Goal: Navigation & Orientation: Find specific page/section

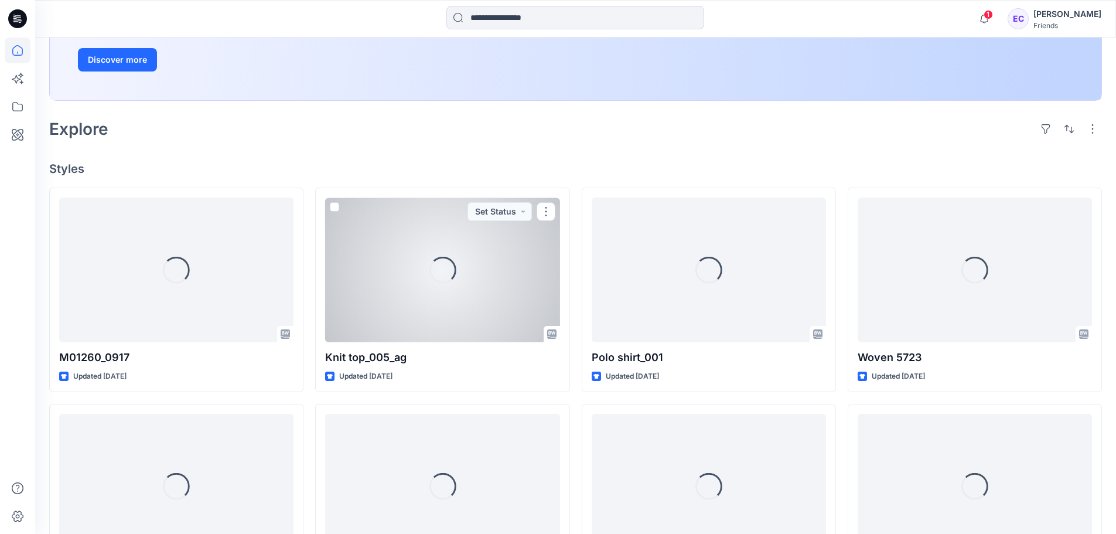
scroll to position [234, 0]
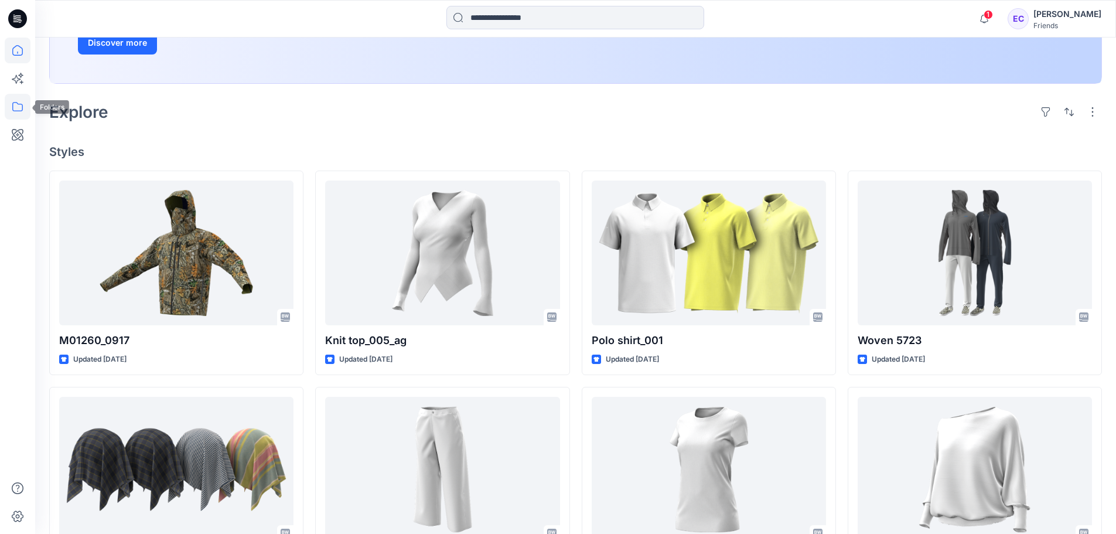
click at [13, 112] on icon at bounding box center [18, 107] width 26 height 26
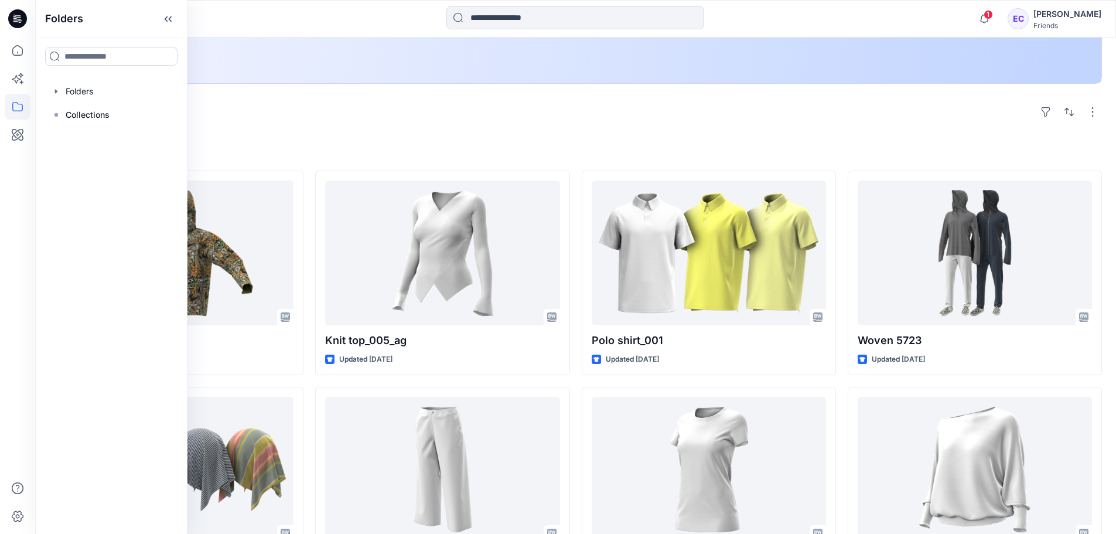
click at [117, 94] on div at bounding box center [112, 91] width 134 height 23
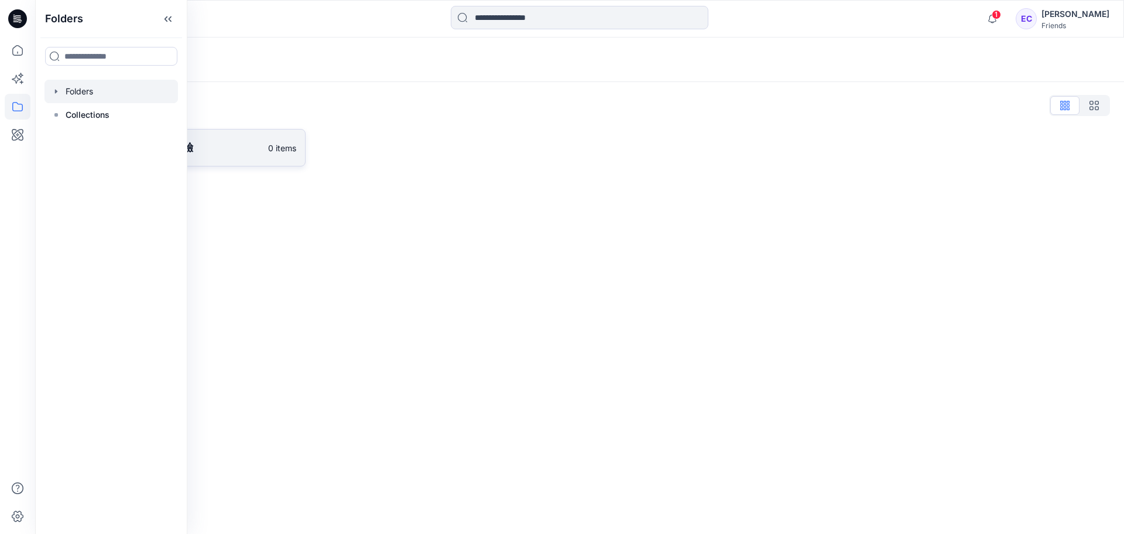
click at [245, 160] on link "TTRI-2025_09 一日體驗 0 items" at bounding box center [177, 147] width 257 height 37
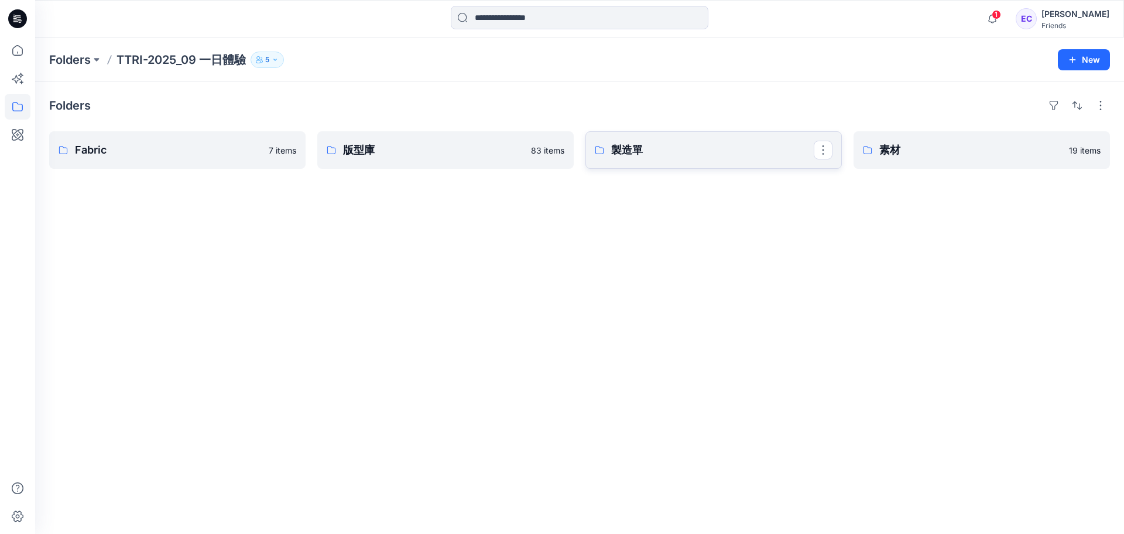
click at [690, 151] on p "製造單" at bounding box center [712, 150] width 203 height 16
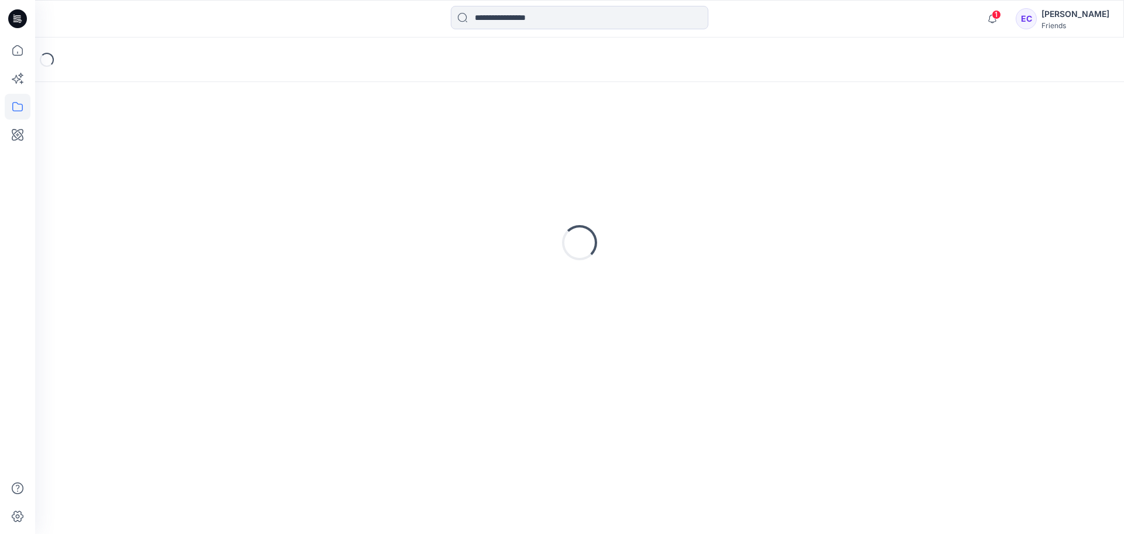
click at [690, 151] on div "Loading..." at bounding box center [579, 242] width 1061 height 293
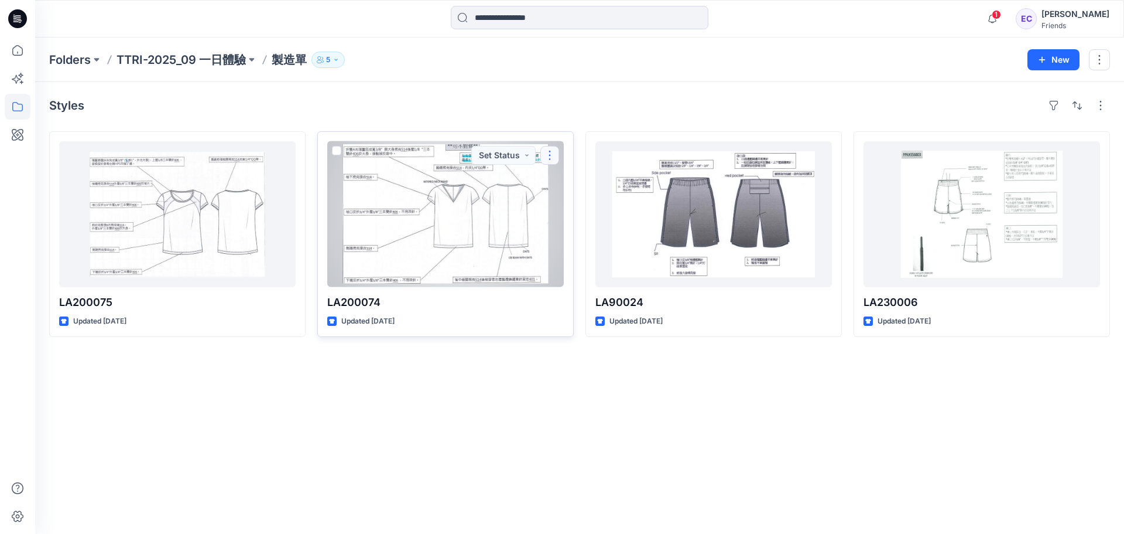
click at [549, 153] on button "button" at bounding box center [550, 155] width 19 height 19
click at [620, 229] on button "Duplicate to..." at bounding box center [606, 226] width 127 height 22
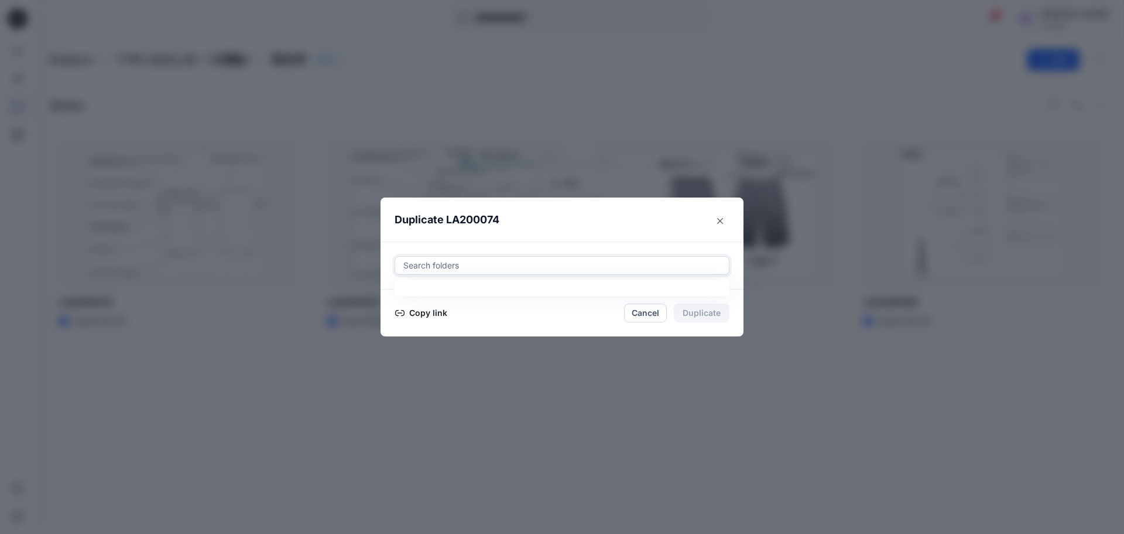
click at [476, 267] on div at bounding box center [562, 265] width 320 height 14
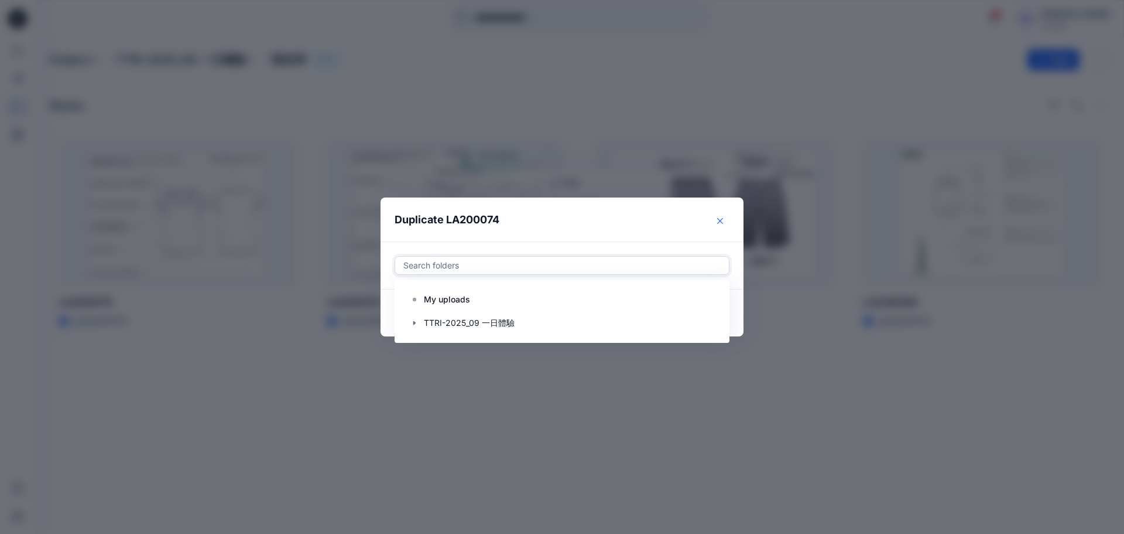
click at [723, 220] on button "Close" at bounding box center [720, 220] width 19 height 19
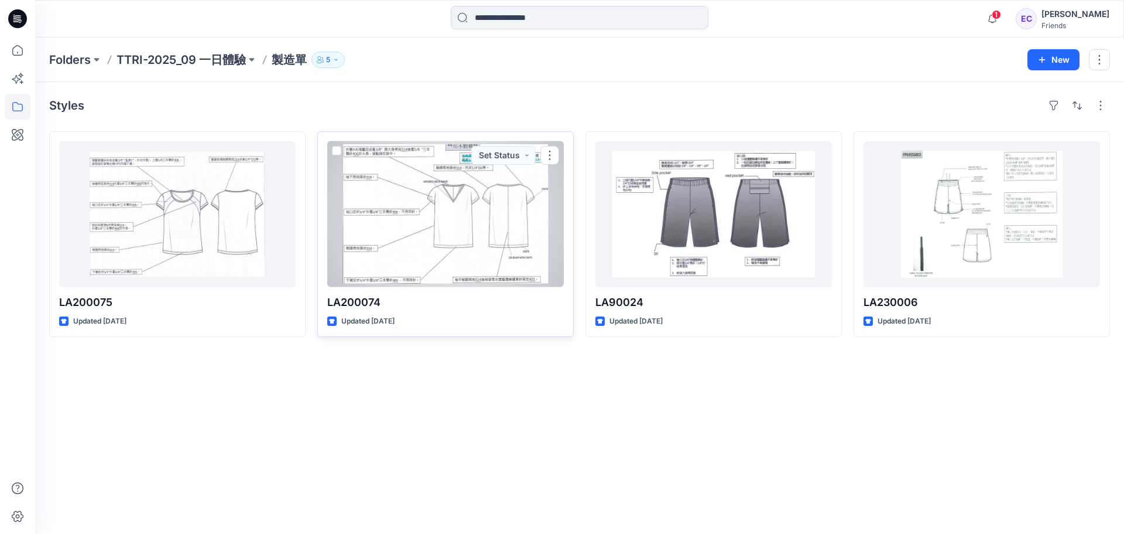
click at [483, 256] on div at bounding box center [445, 214] width 237 height 146
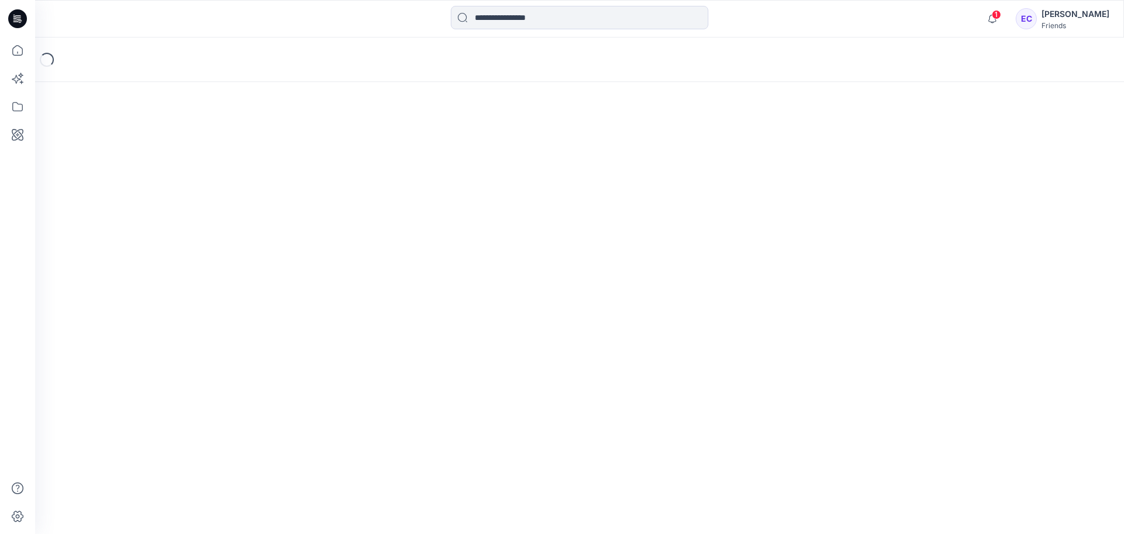
click at [483, 256] on div "Loading..." at bounding box center [579, 285] width 1089 height 496
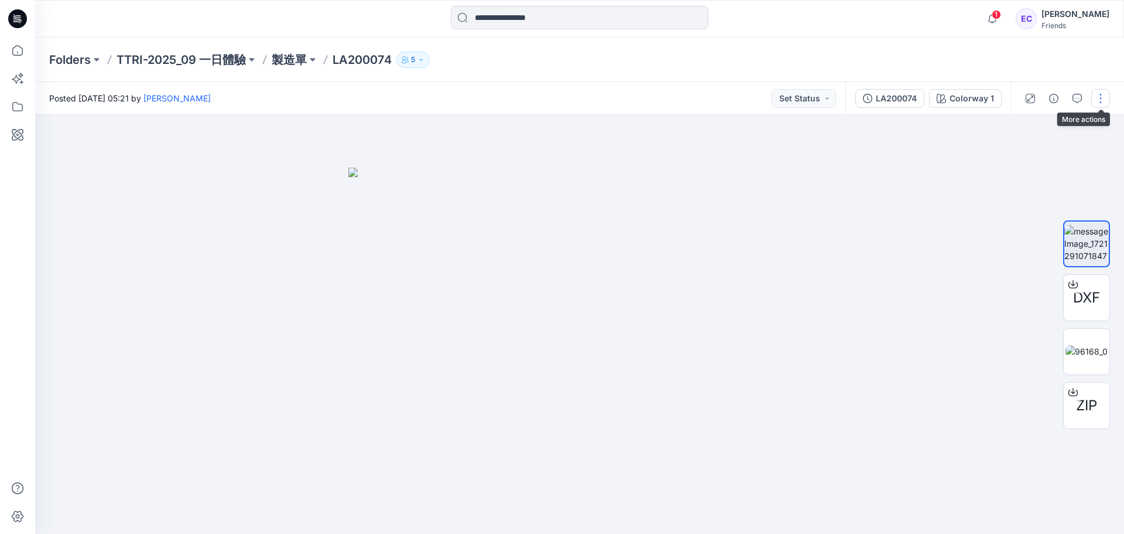
click at [1100, 99] on button "button" at bounding box center [1101, 98] width 19 height 19
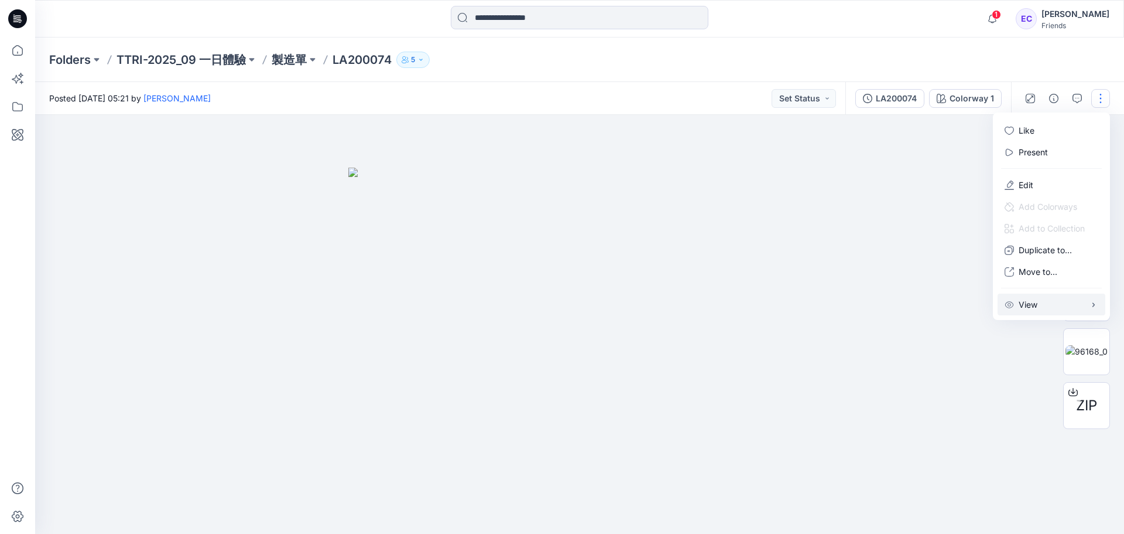
click at [1065, 302] on button "View" at bounding box center [1052, 304] width 108 height 22
click at [955, 194] on div at bounding box center [579, 324] width 1089 height 419
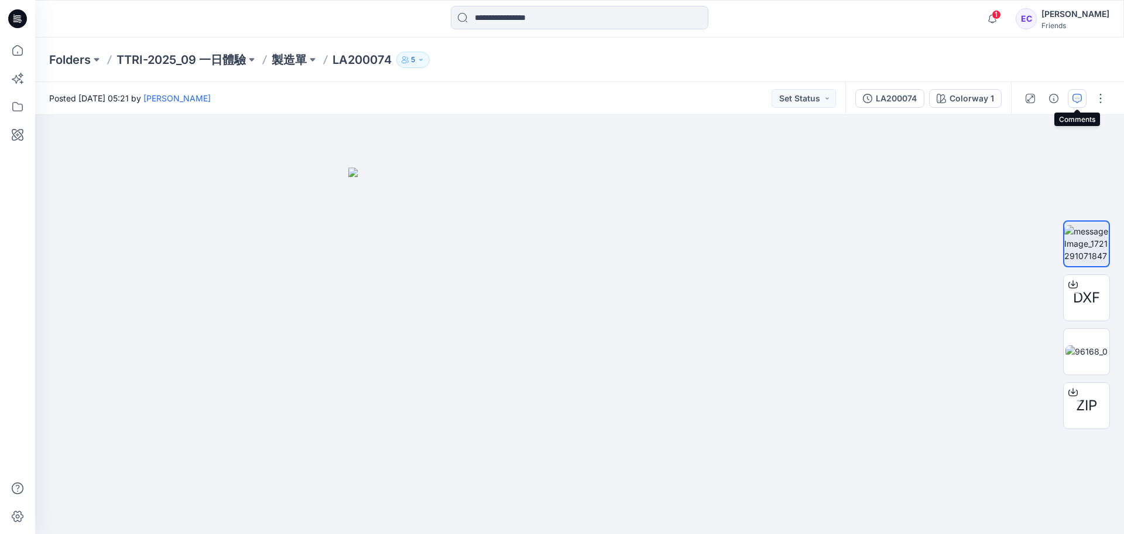
click at [1083, 101] on button "button" at bounding box center [1077, 98] width 19 height 19
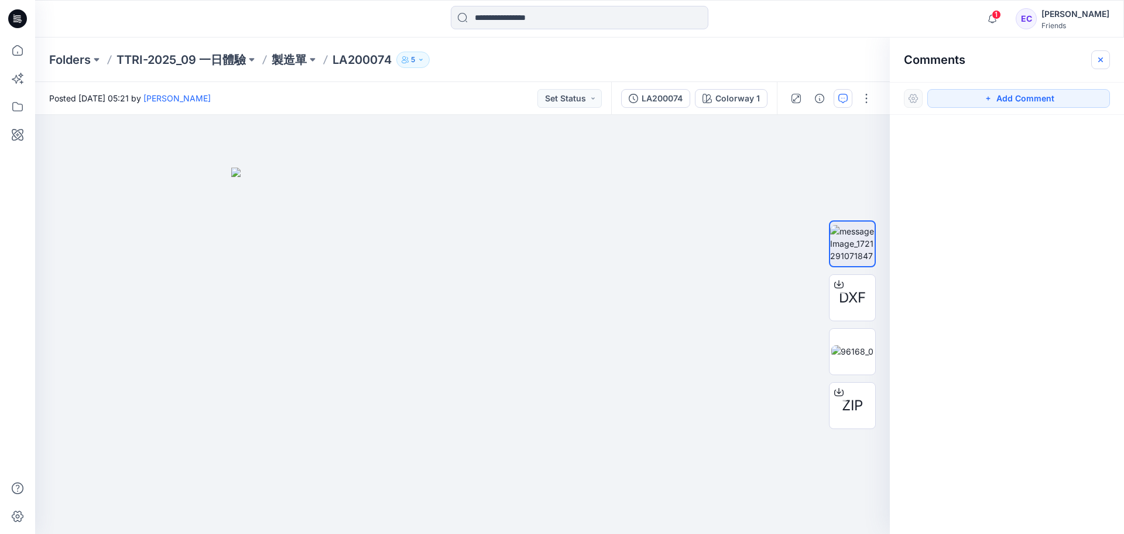
click at [1105, 59] on icon "button" at bounding box center [1100, 59] width 9 height 9
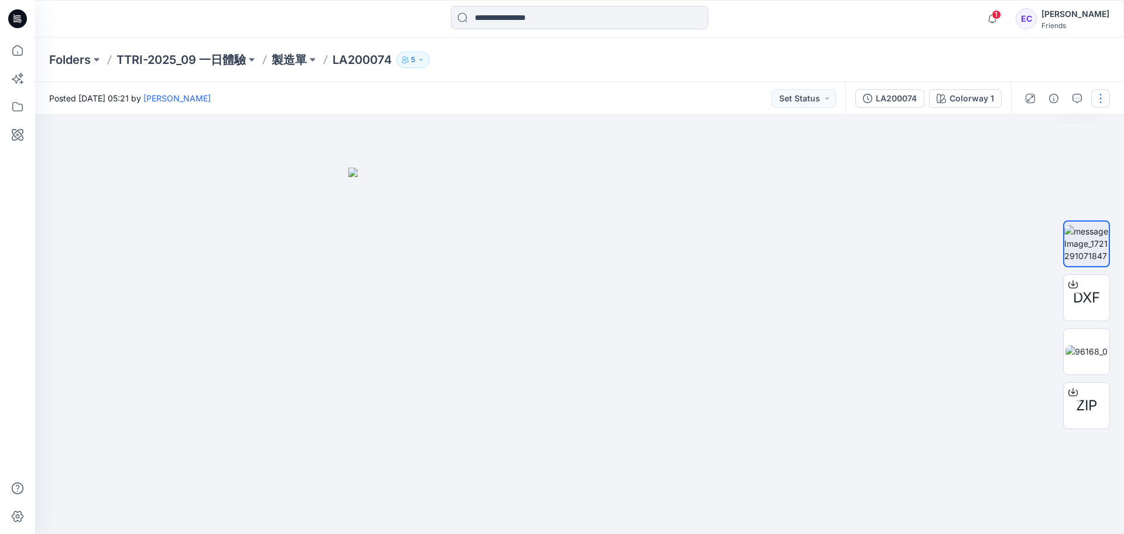
click at [1096, 99] on button "button" at bounding box center [1101, 98] width 19 height 19
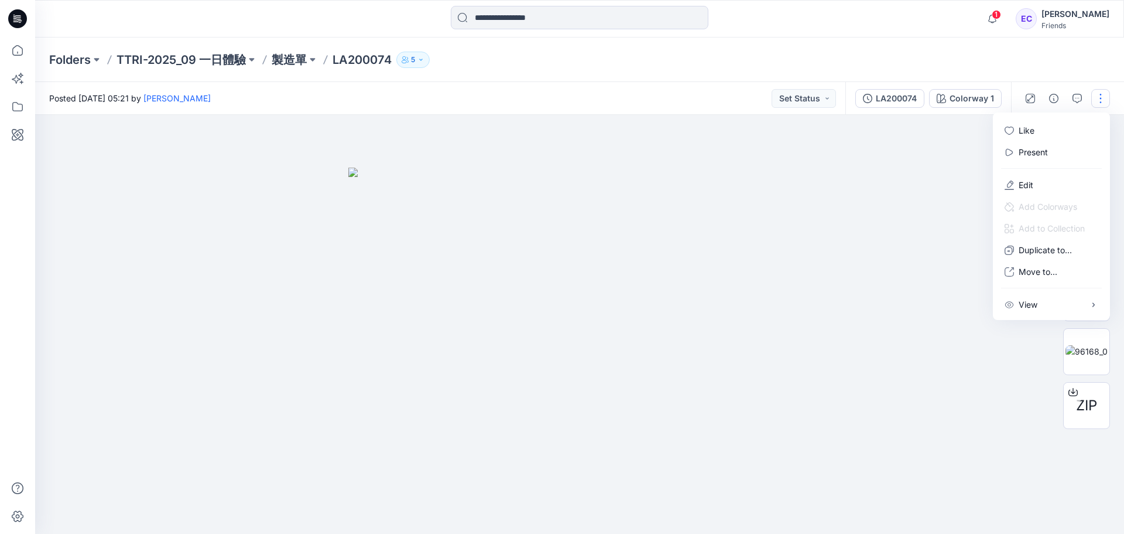
click at [1034, 380] on div at bounding box center [579, 324] width 1089 height 419
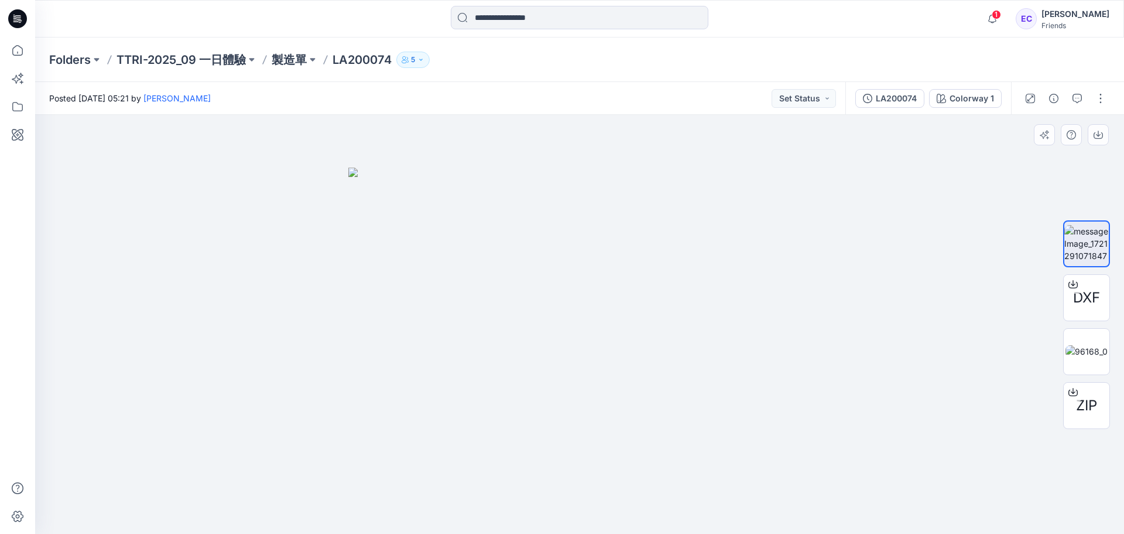
click at [146, 304] on div at bounding box center [579, 324] width 1089 height 419
drag, startPoint x: 233, startPoint y: 289, endPoint x: 240, endPoint y: 262, distance: 27.8
click at [234, 286] on div at bounding box center [579, 324] width 1089 height 419
click at [279, 61] on p "製造單" at bounding box center [289, 60] width 35 height 16
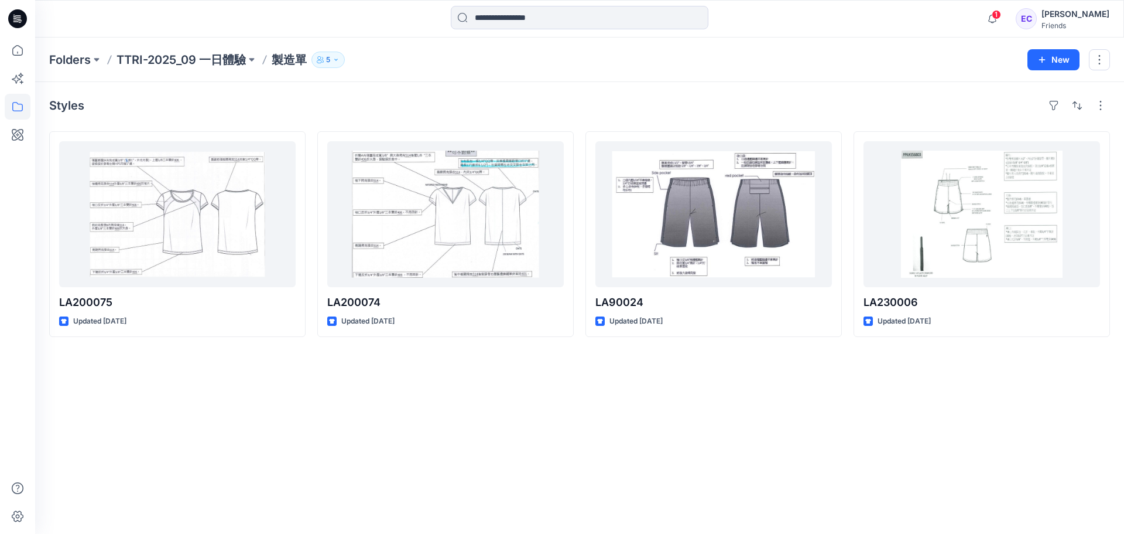
click at [220, 67] on p "TTRI-2025_09 一日體驗" at bounding box center [181, 60] width 129 height 16
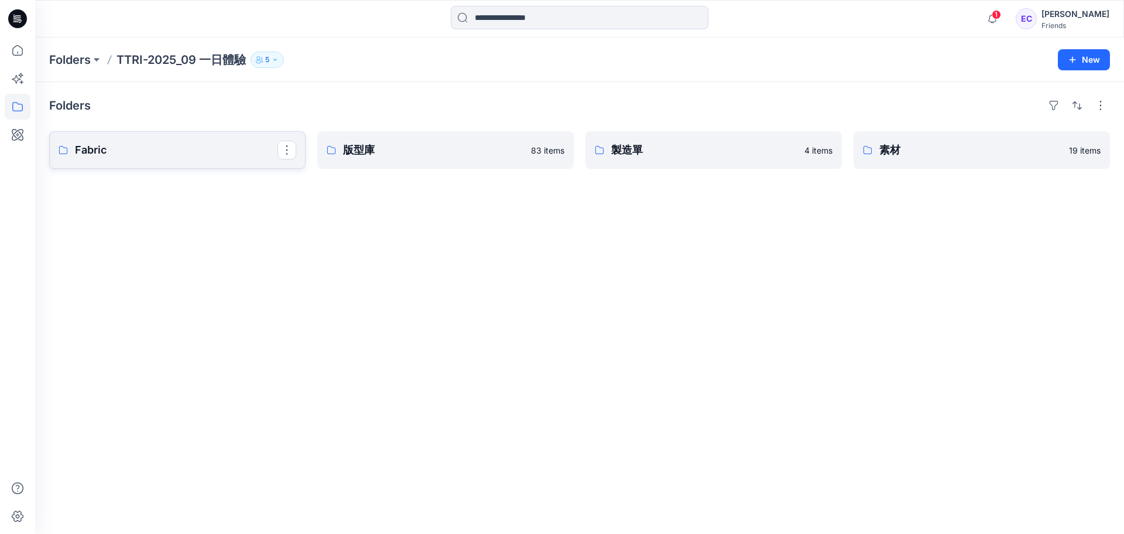
click at [206, 160] on link "Fabric" at bounding box center [177, 149] width 257 height 37
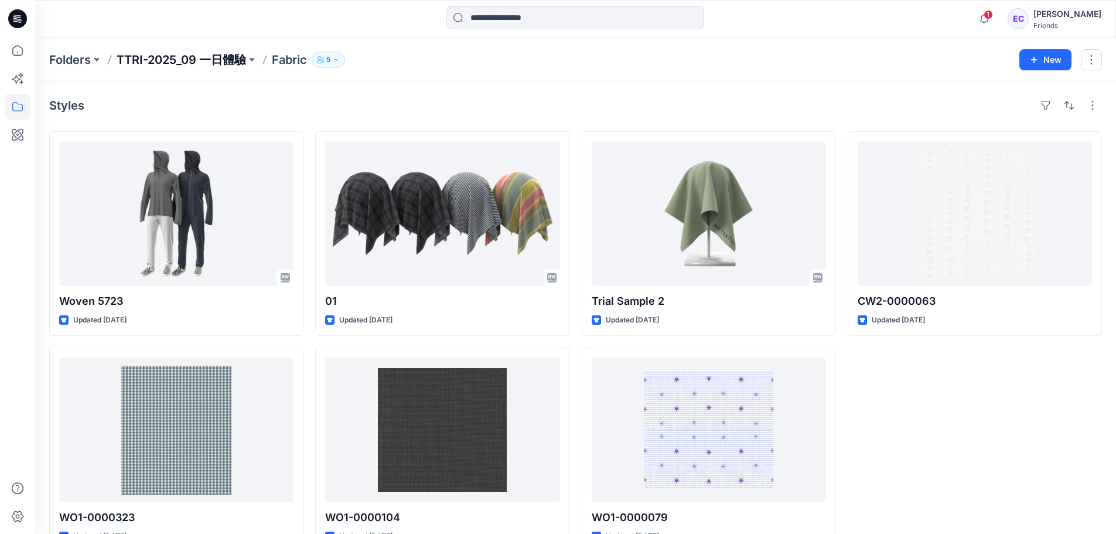
click at [225, 61] on p "TTRI-2025_09 一日體驗" at bounding box center [181, 60] width 129 height 16
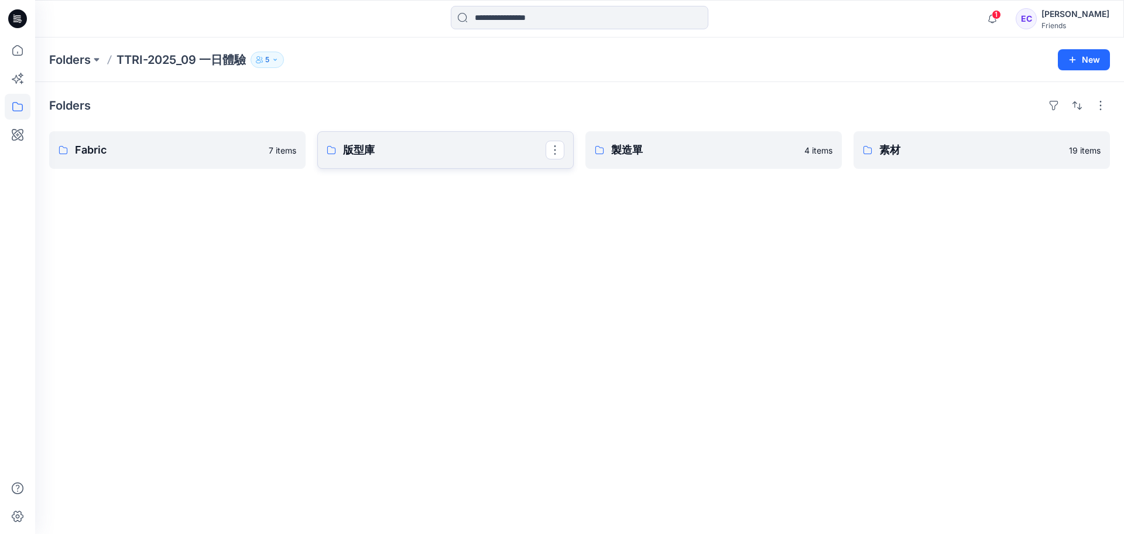
click at [378, 151] on p "版型庫" at bounding box center [444, 150] width 203 height 16
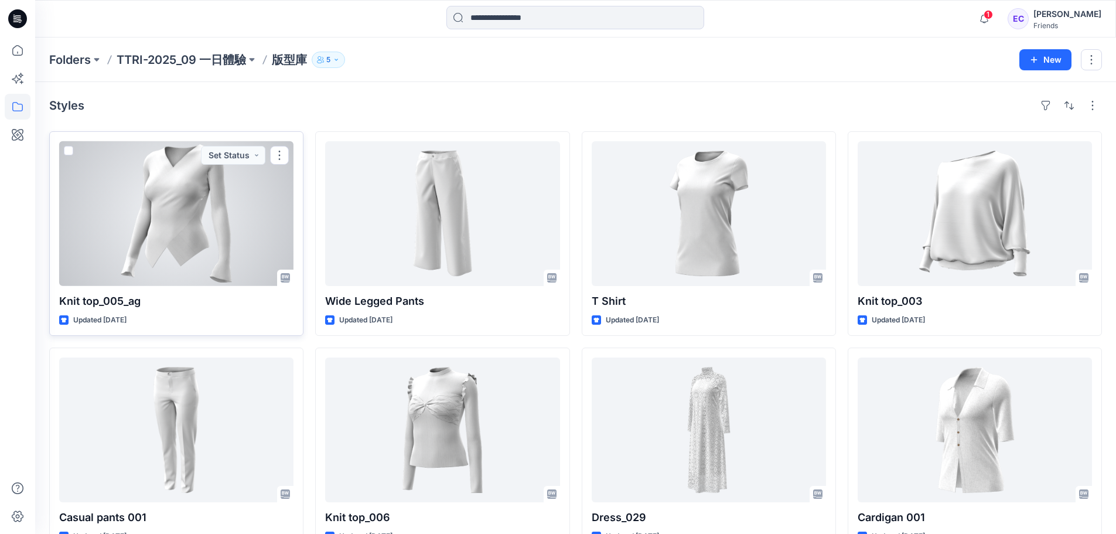
click at [142, 238] on div at bounding box center [176, 213] width 234 height 145
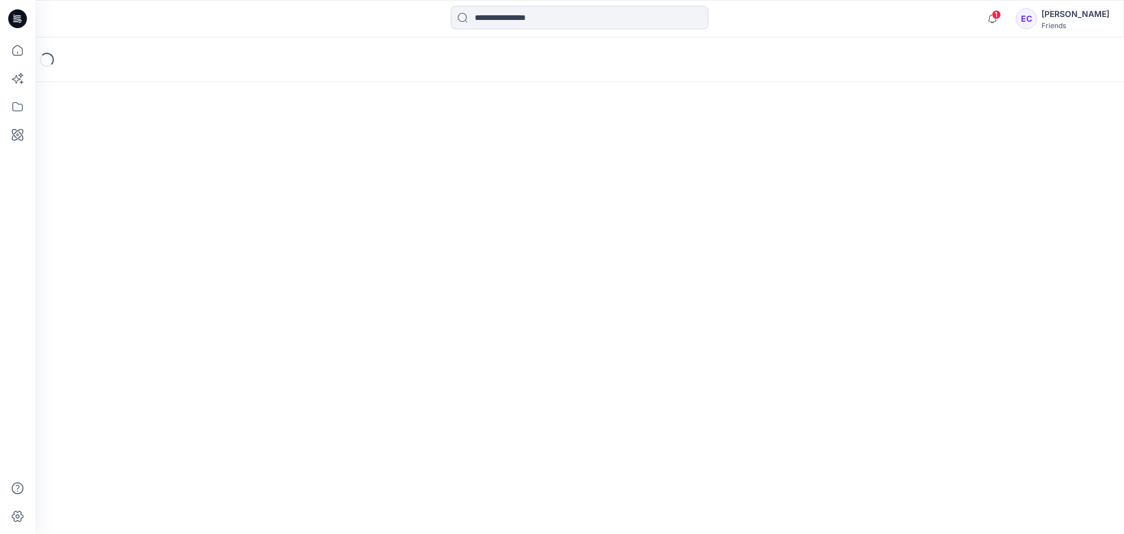
click at [142, 238] on div "Loading..." at bounding box center [579, 285] width 1089 height 496
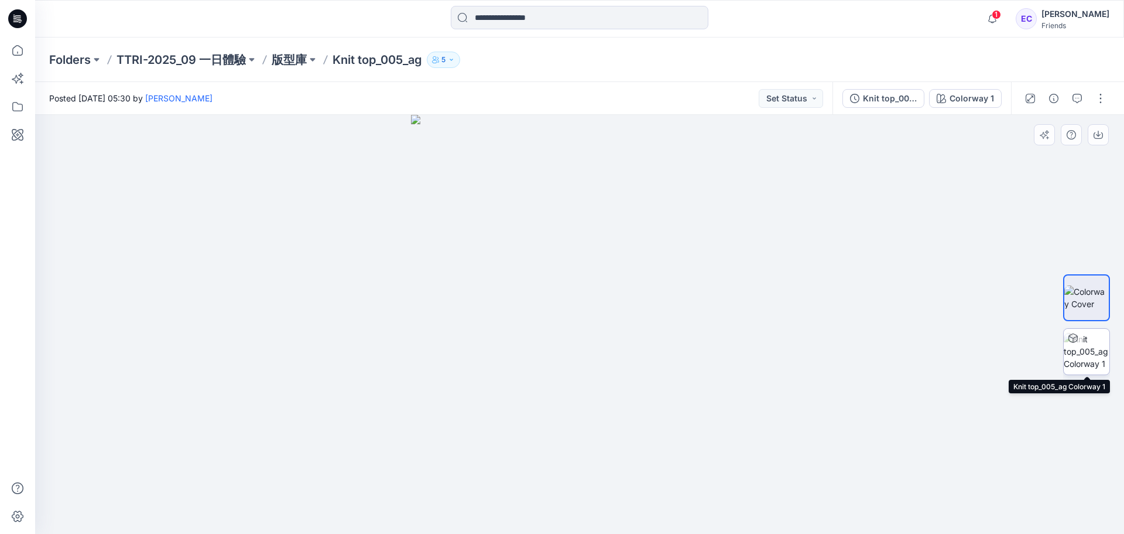
click at [1090, 353] on img at bounding box center [1087, 351] width 46 height 37
